Goal: Task Accomplishment & Management: Manage account settings

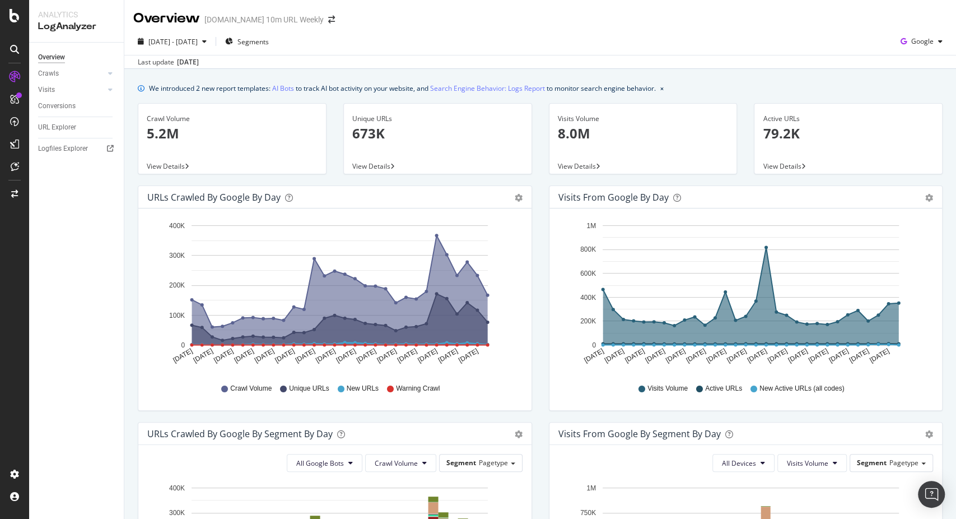
scroll to position [62, 0]
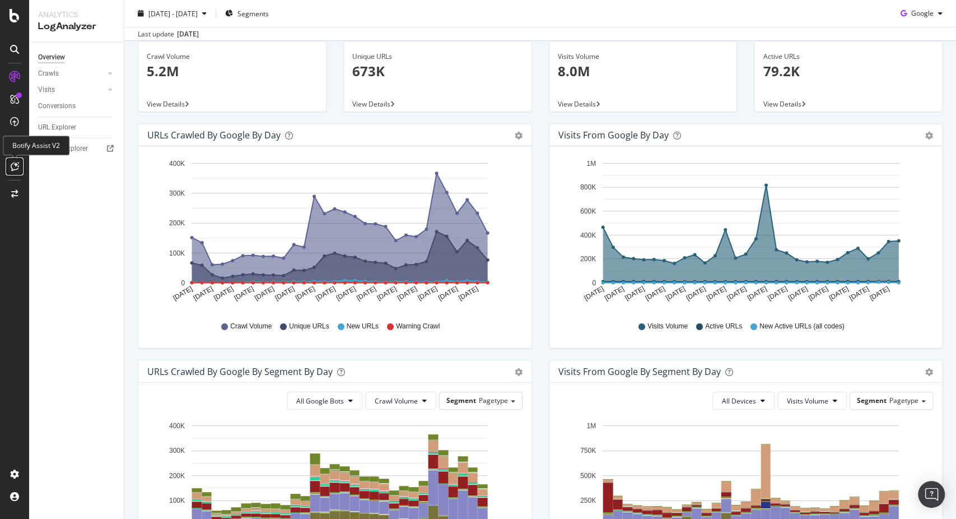
click at [12, 168] on icon at bounding box center [15, 166] width 8 height 9
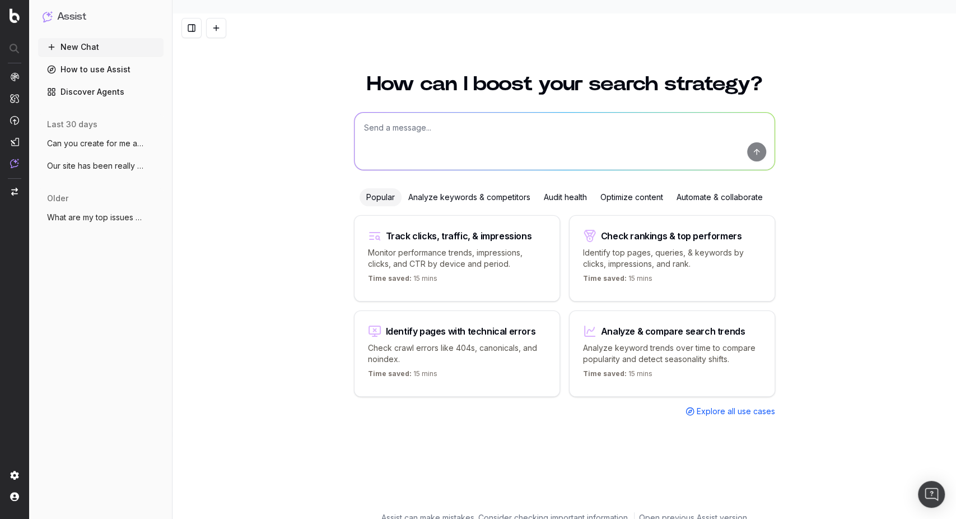
click at [373, 123] on textarea at bounding box center [565, 141] width 420 height 57
type textarea "what are your IPs to whitelist your product"
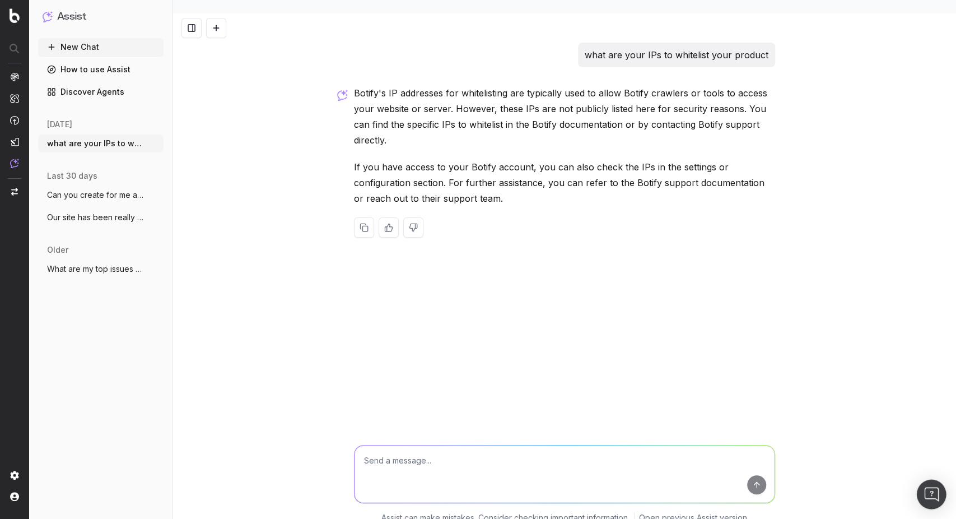
click at [926, 497] on img "Open Intercom Messenger" at bounding box center [931, 494] width 15 height 15
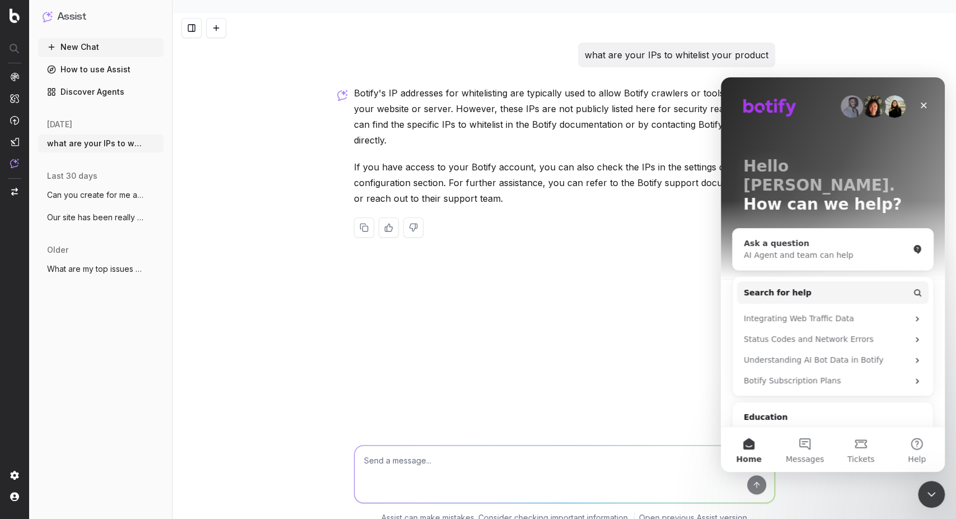
click at [759, 237] on div "Ask a question" at bounding box center [826, 243] width 165 height 12
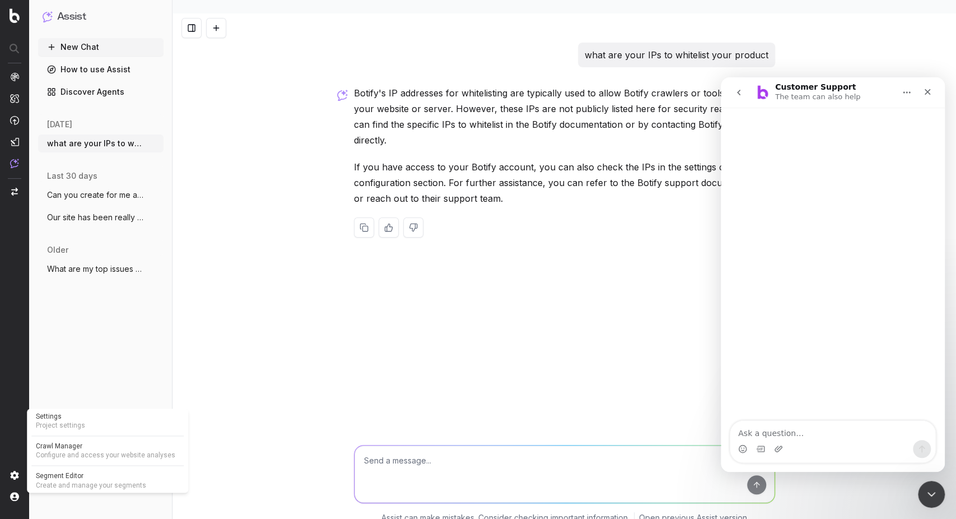
click at [61, 425] on span "Project settings" at bounding box center [107, 425] width 143 height 9
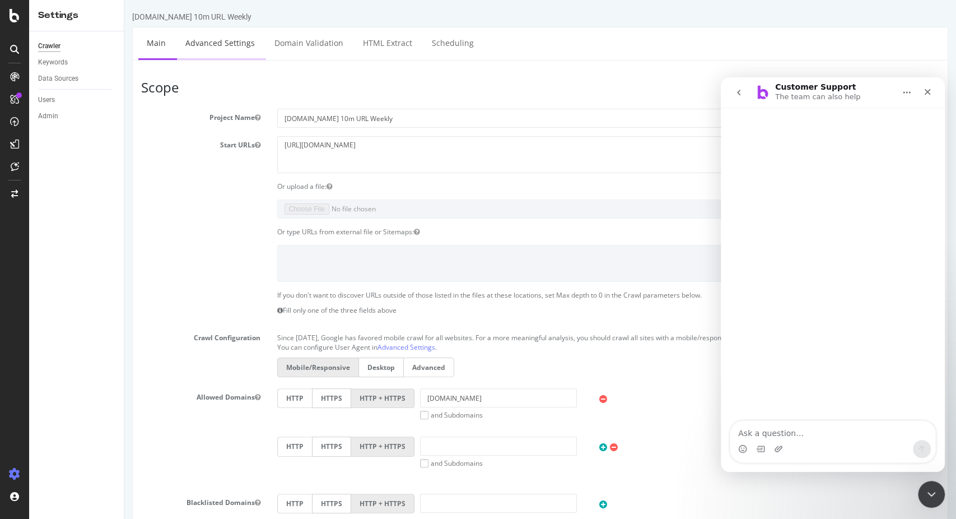
click at [234, 44] on link "Advanced Settings" at bounding box center [220, 42] width 86 height 31
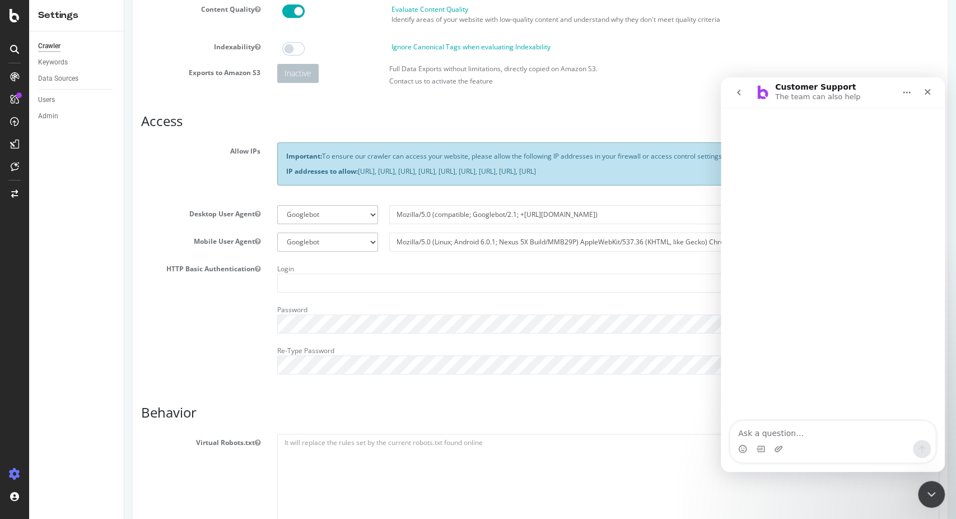
scroll to position [124, 0]
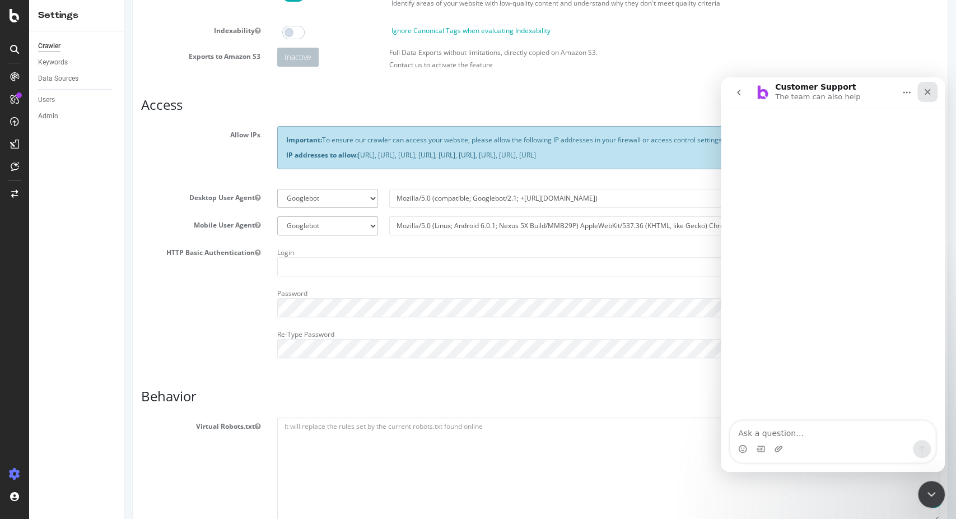
click at [930, 92] on icon "Close" at bounding box center [927, 91] width 9 height 9
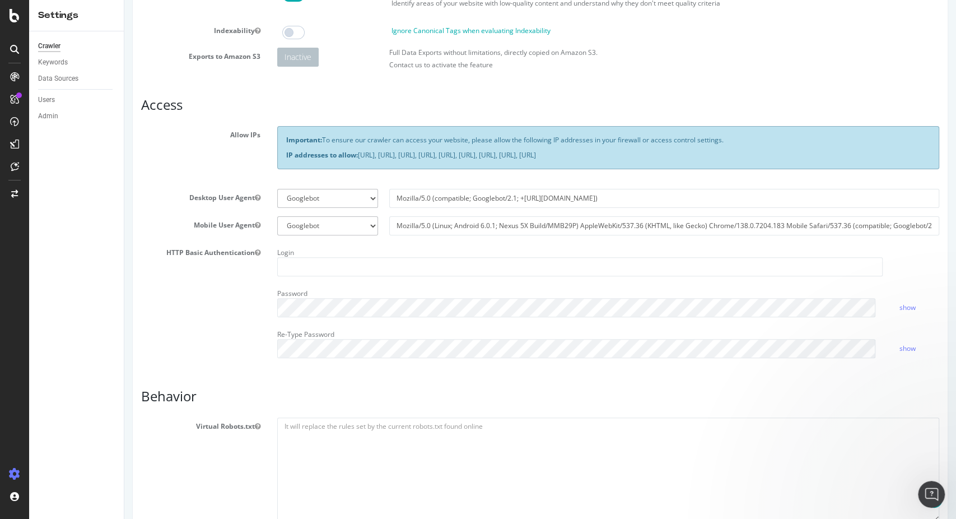
scroll to position [0, 0]
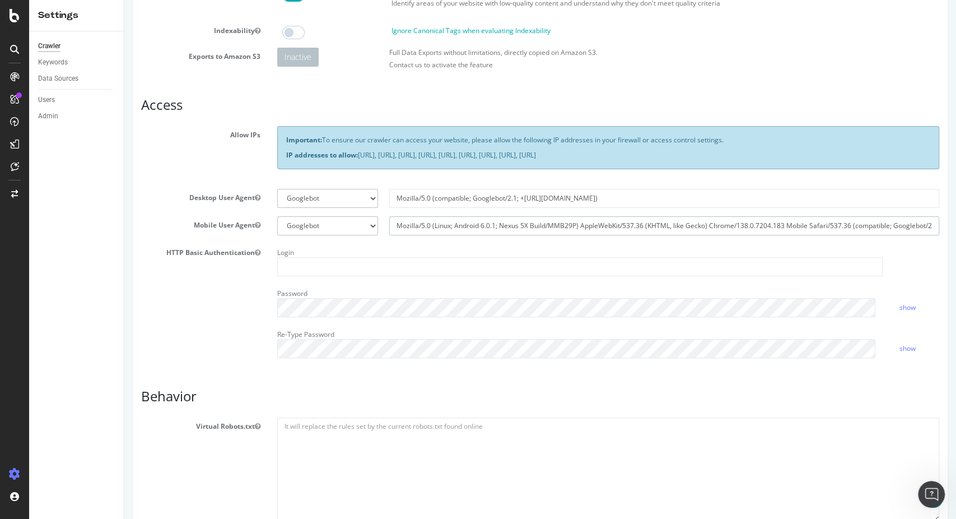
click at [681, 218] on input "Mozilla/5.0 (Linux; Android 6.0.1; Nexus 5X Build/MMB29P) AppleWebKit/537.36 (K…" at bounding box center [664, 225] width 550 height 19
click at [459, 190] on input "Mozilla/5.0 (compatible; Googlebot/2.1; +http://www.google.com/bot.html)" at bounding box center [664, 198] width 550 height 19
click at [345, 221] on select "Botify Googlebot Safari iPhone Safari iPad Chrome Android Custom" at bounding box center [327, 225] width 101 height 19
select select "Mozilla/5.0 (Linux; Android 6.0.1; Nexus 5X Build/MMB29P) AppleWebKit/537.36 (K…"
click at [277, 216] on select "Botify Googlebot Safari iPhone Safari iPad Chrome Android Custom" at bounding box center [327, 225] width 101 height 19
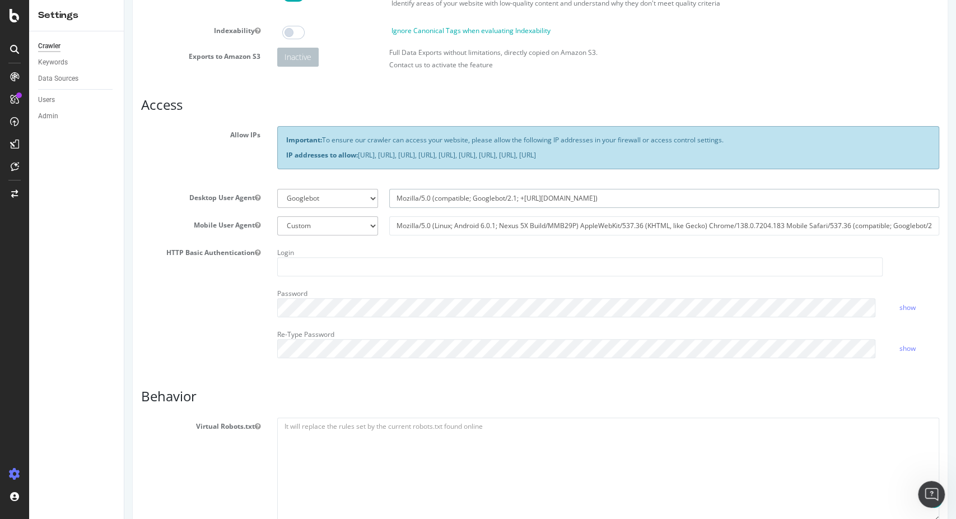
click at [446, 197] on input "Mozilla/5.0 (compatible; Googlebot/2.1; +http://www.google.com/bot.html)" at bounding box center [664, 198] width 550 height 19
drag, startPoint x: 647, startPoint y: 198, endPoint x: 395, endPoint y: 189, distance: 252.8
click at [395, 189] on input "Mozilla/5.0 (compatible; Googlebot/2.1; +http://www.google.com/bot.html)" at bounding box center [664, 198] width 550 height 19
select select
drag, startPoint x: 286, startPoint y: 136, endPoint x: 849, endPoint y: 160, distance: 563.4
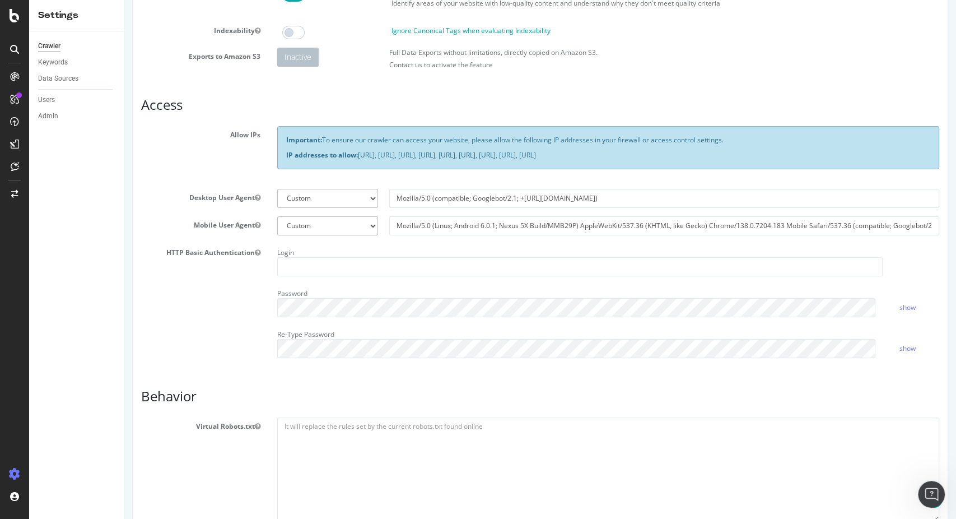
click at [849, 160] on div "Important: To ensure our crawler can access your website, please allow the foll…" at bounding box center [608, 147] width 663 height 43
copy div "mportant: To ensure our crawler can access your website, please allow the follo…"
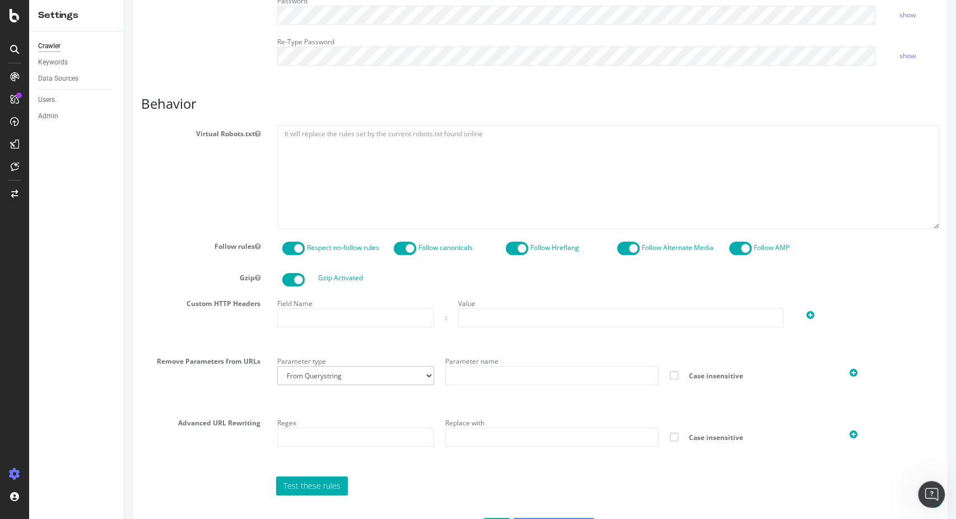
scroll to position [469, 0]
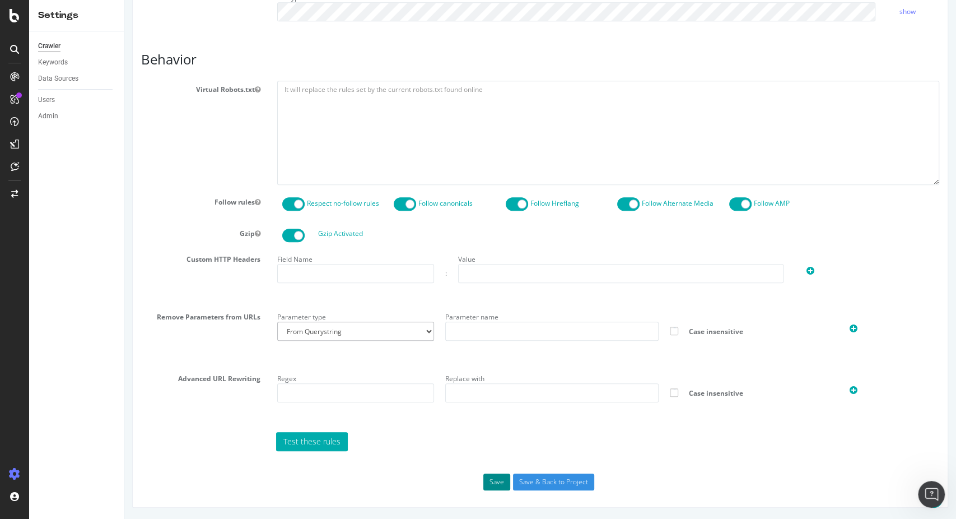
click at [483, 477] on button "Save" at bounding box center [496, 481] width 27 height 17
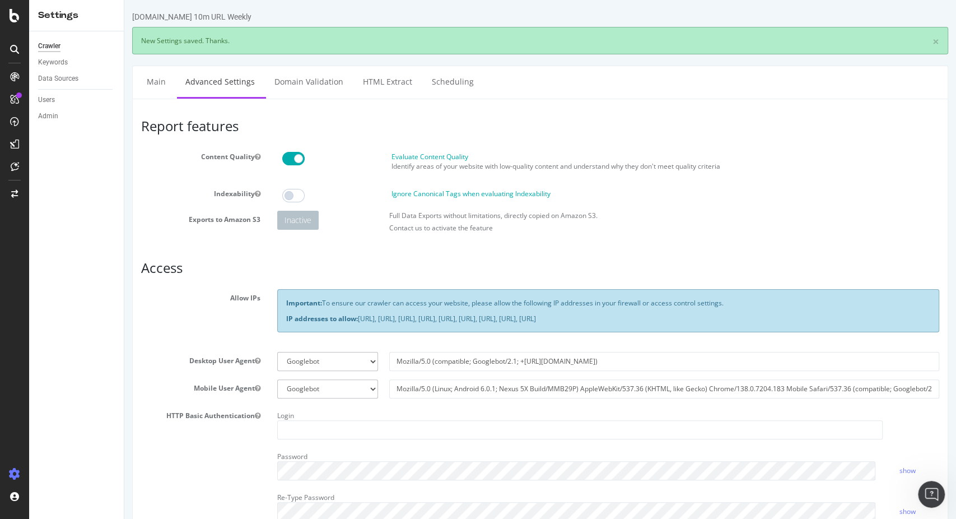
scroll to position [0, 0]
